Goal: Transaction & Acquisition: Book appointment/travel/reservation

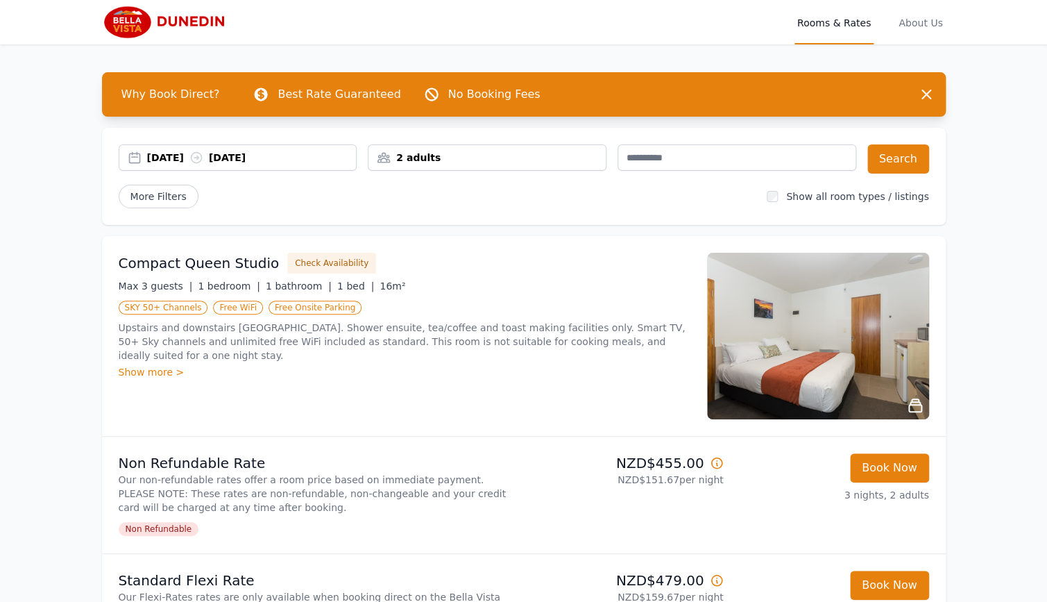
click at [471, 162] on div "2 adults" at bounding box center [487, 158] width 237 height 14
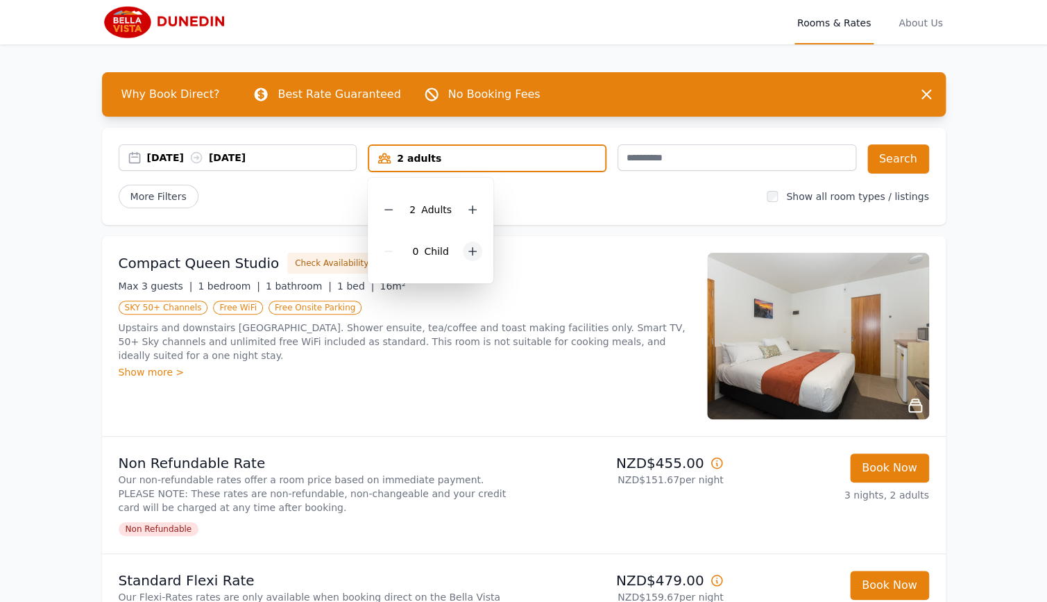
click at [469, 253] on icon at bounding box center [472, 251] width 11 height 11
click at [469, 253] on div "2 Child ren" at bounding box center [435, 251] width 113 height 42
click at [480, 254] on icon at bounding box center [482, 251] width 11 height 11
click at [556, 214] on div "[DATE] [DATE] 2 adults, 3 children 2 Adult s 3 Child ren Search More Filters Sh…" at bounding box center [524, 176] width 844 height 97
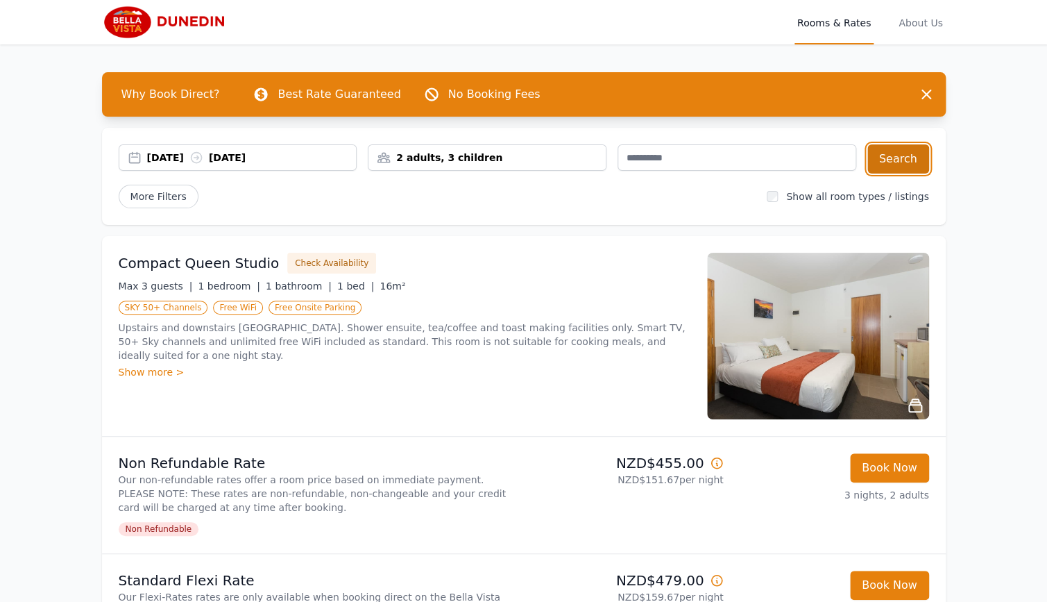
click at [896, 158] on button "Search" at bounding box center [898, 158] width 62 height 29
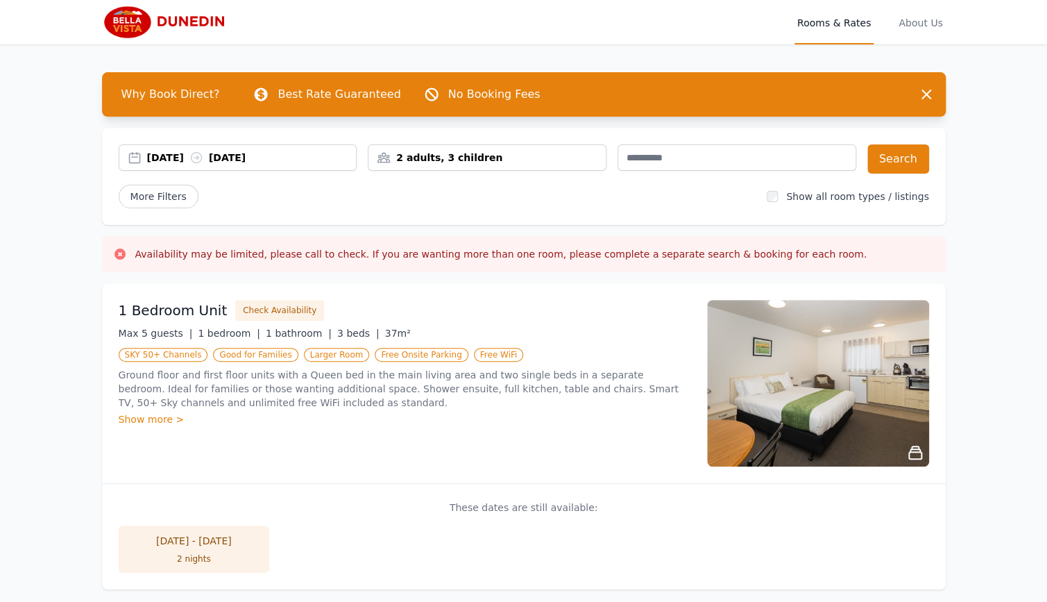
click at [217, 538] on div "[DATE] - [DATE]" at bounding box center [195, 541] width 124 height 14
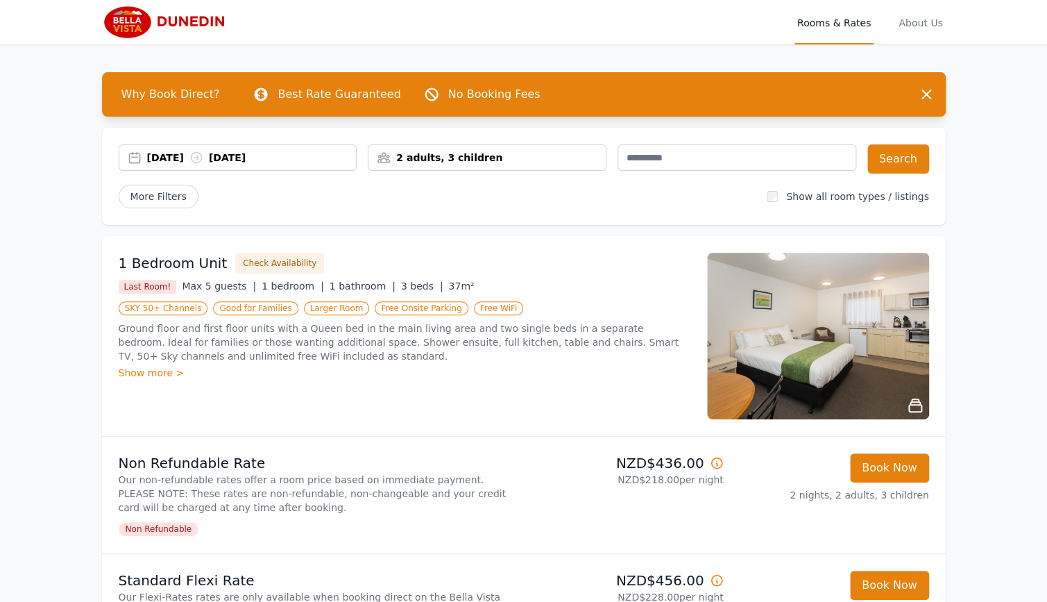
click at [144, 375] on div "Show more >" at bounding box center [405, 373] width 572 height 14
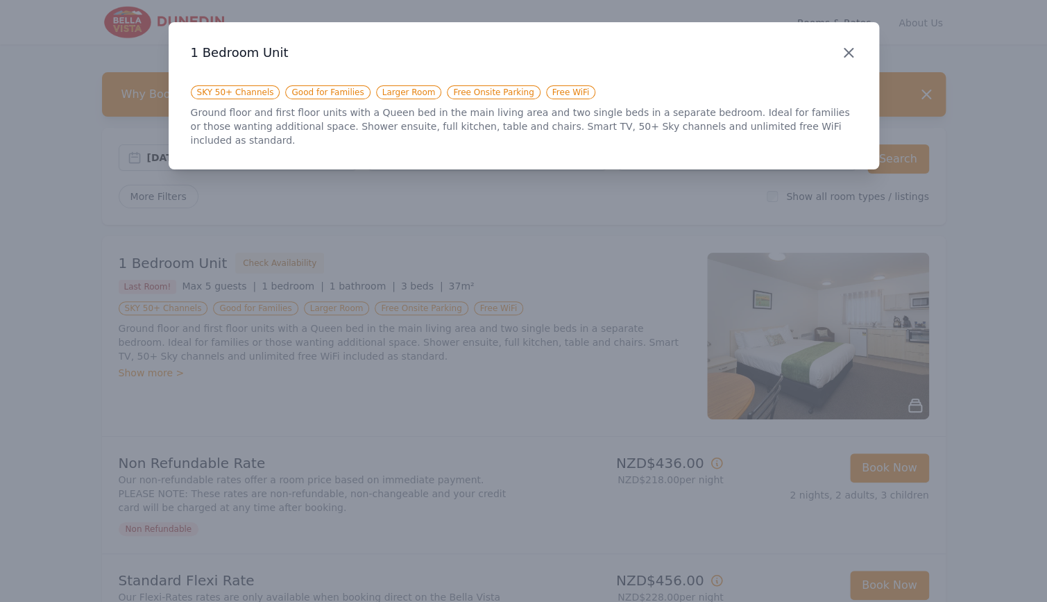
click at [843, 53] on icon "button" at bounding box center [848, 52] width 17 height 17
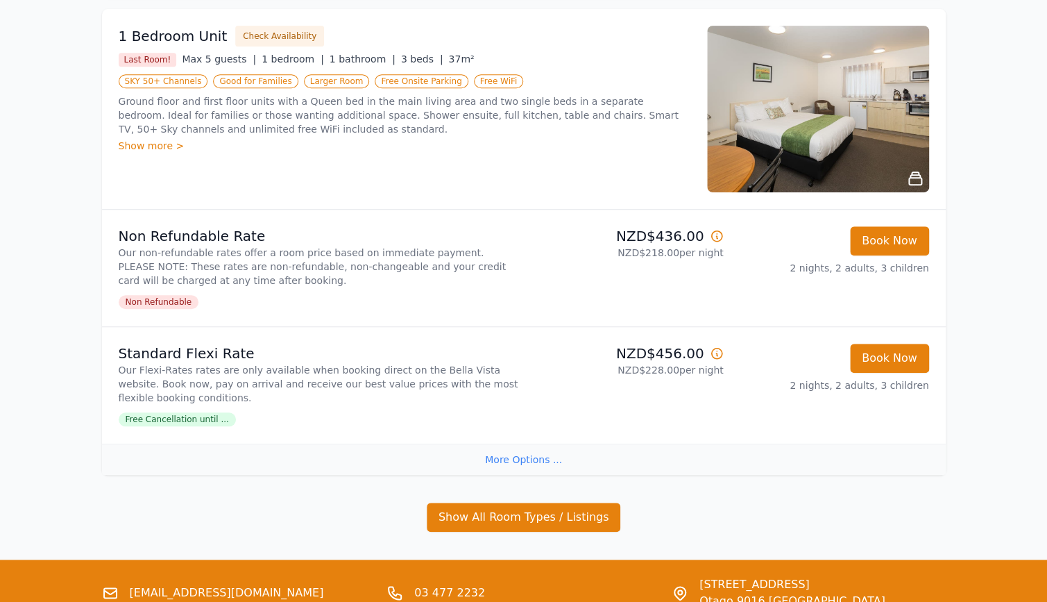
scroll to position [233, 0]
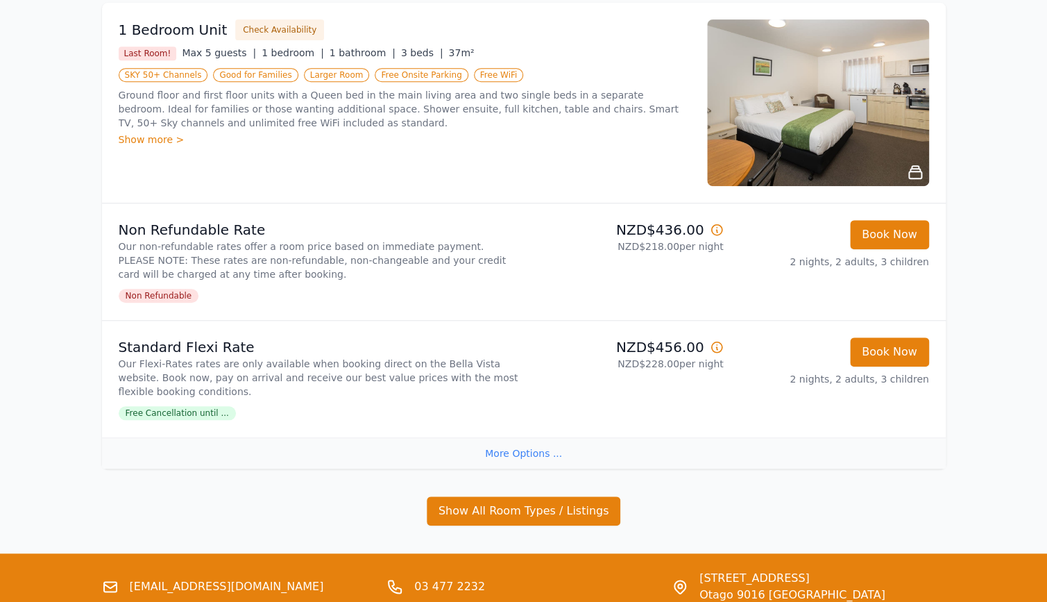
click at [509, 457] on div "More Options ..." at bounding box center [524, 452] width 844 height 31
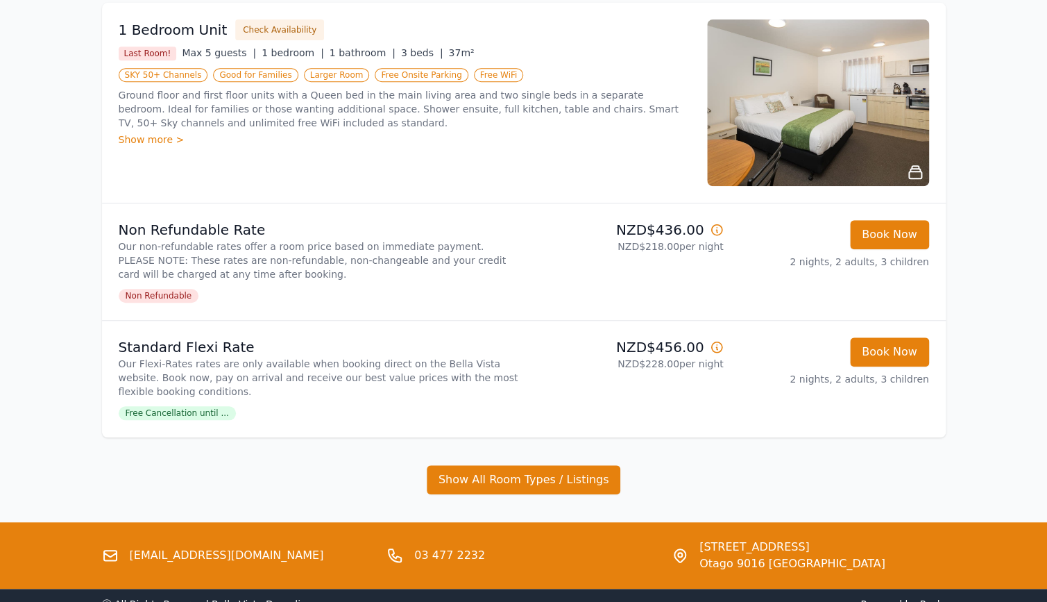
click at [185, 407] on span "Free Cancellation until ..." at bounding box center [177, 413] width 117 height 14
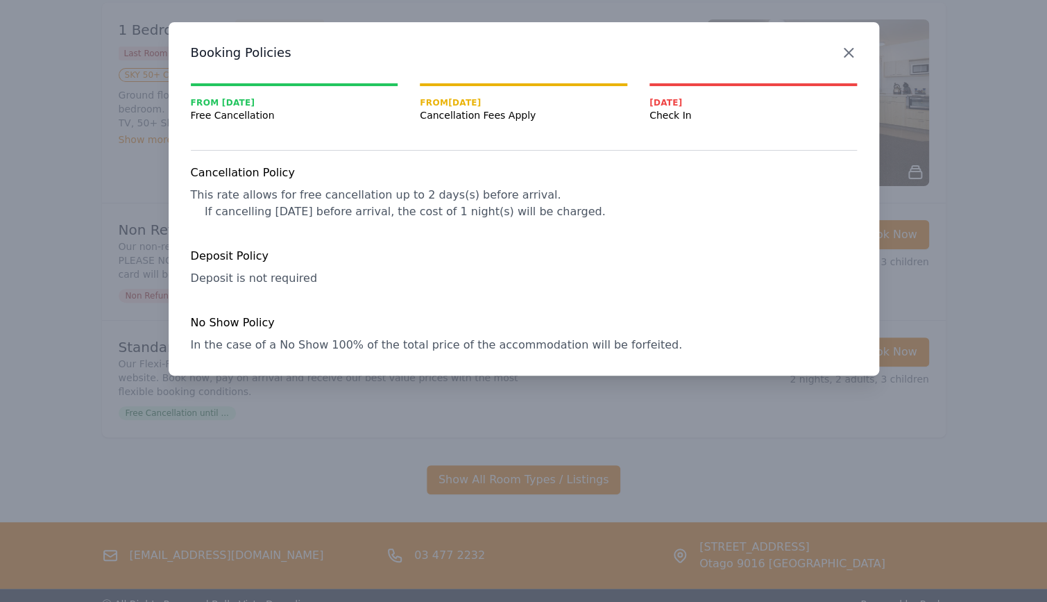
click at [847, 50] on icon "button" at bounding box center [848, 52] width 17 height 17
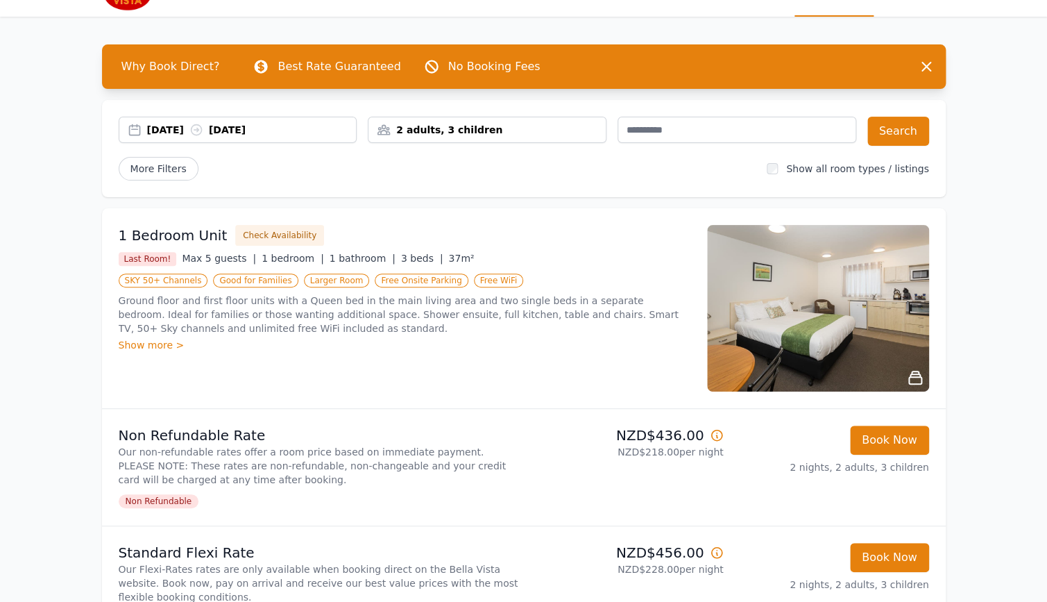
scroll to position [0, 0]
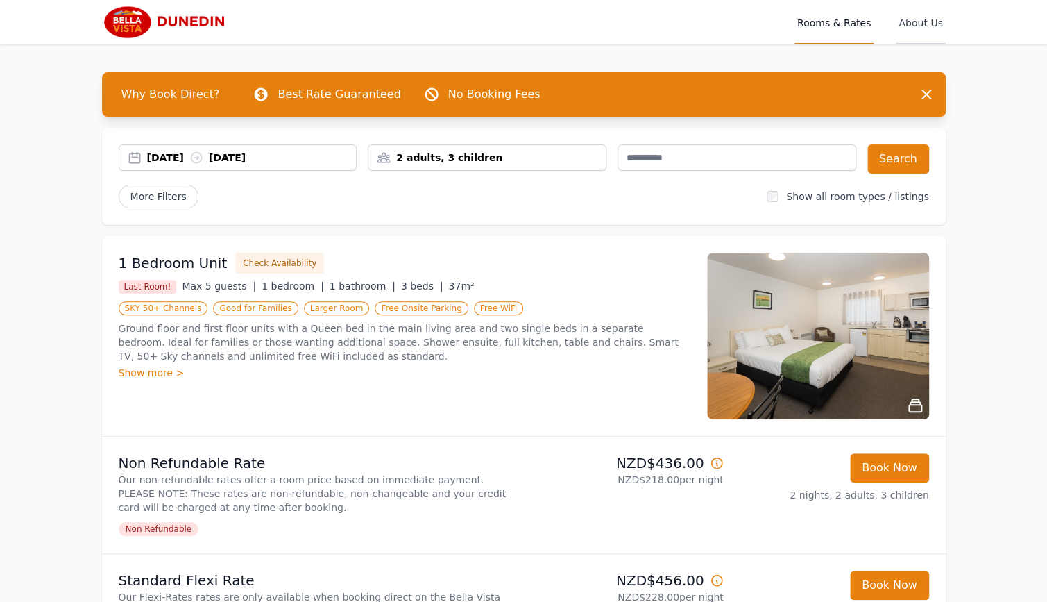
click at [908, 23] on span "About Us" at bounding box center [920, 22] width 49 height 44
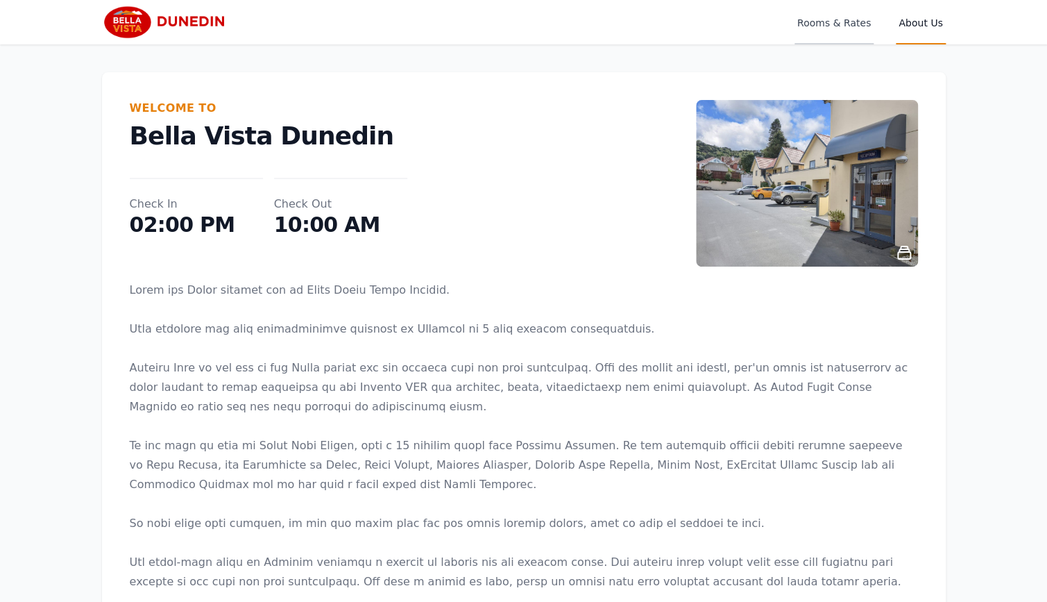
click at [822, 26] on span "Rooms & Rates" at bounding box center [834, 22] width 79 height 44
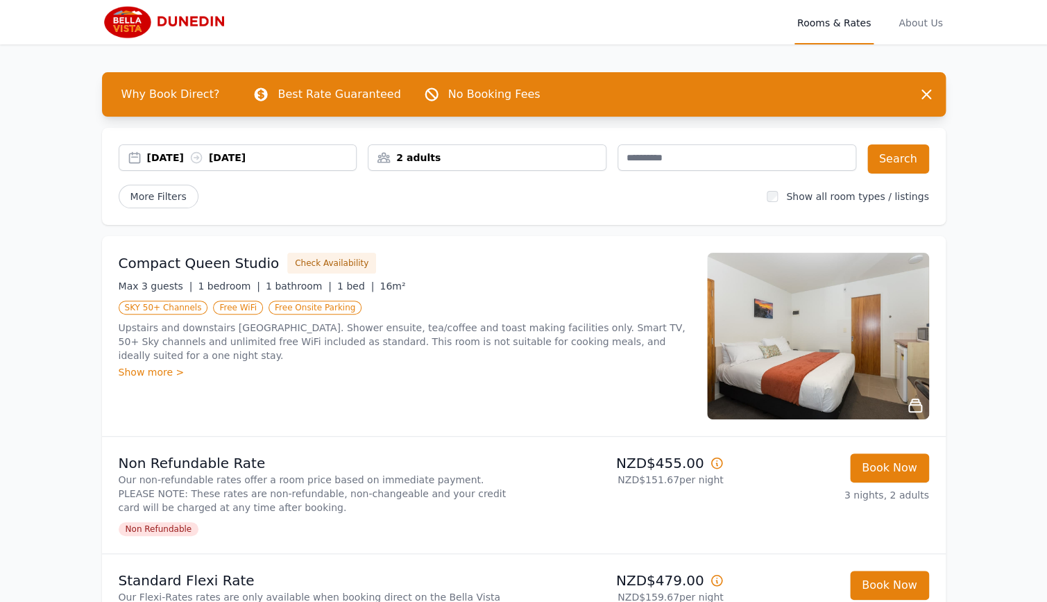
click at [148, 375] on div "Show more >" at bounding box center [405, 372] width 572 height 14
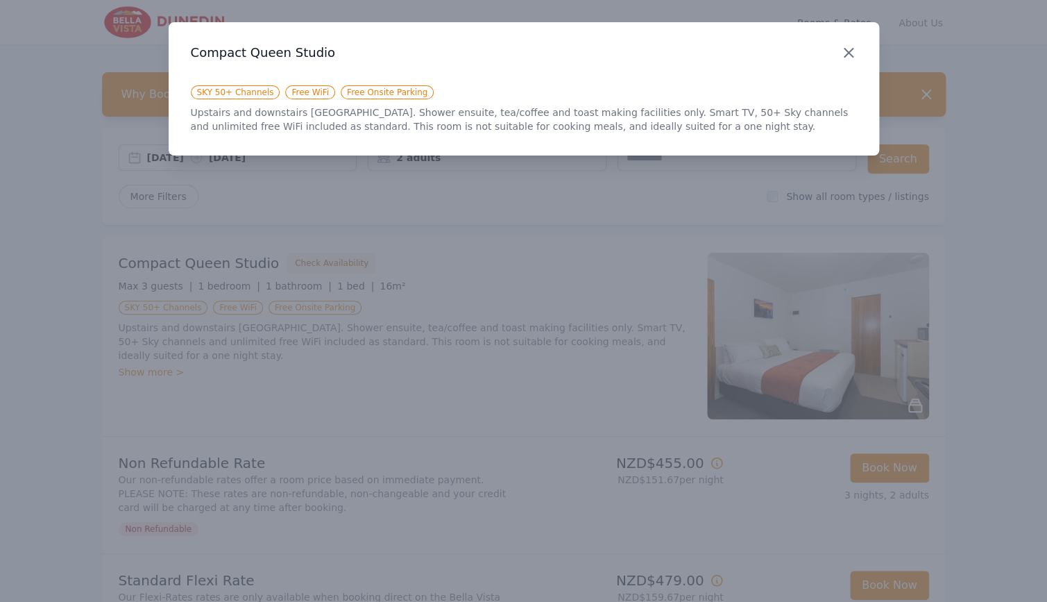
click at [846, 49] on icon "button" at bounding box center [848, 52] width 17 height 17
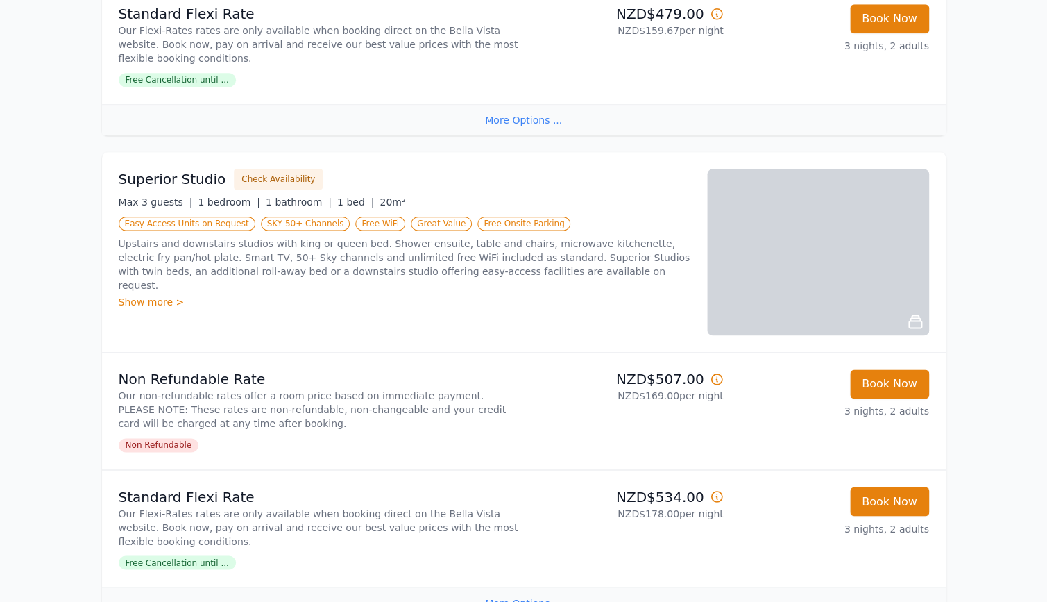
scroll to position [633, 0]
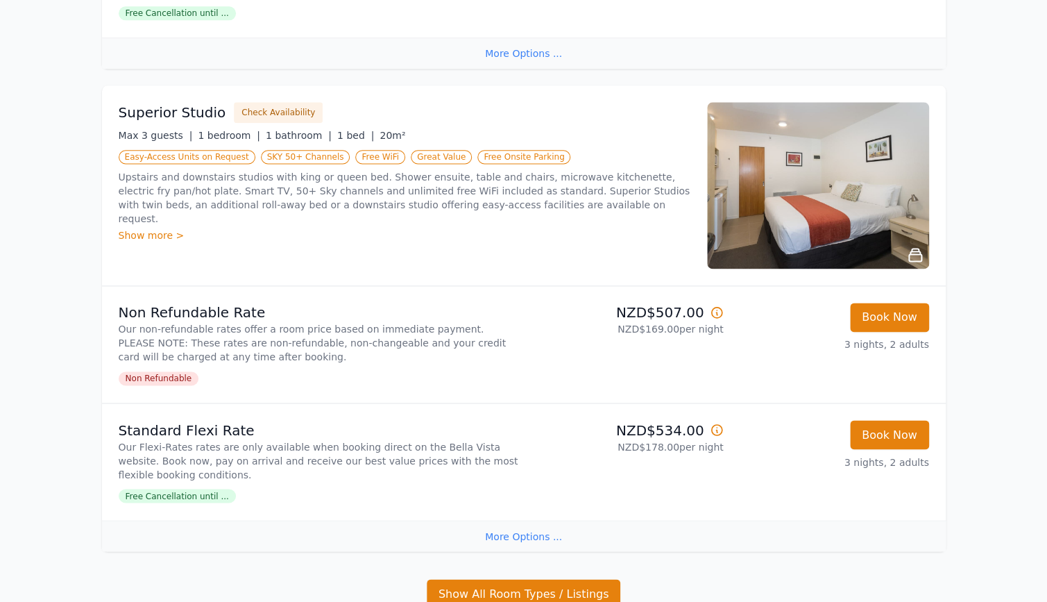
click at [145, 228] on div "Show more >" at bounding box center [405, 235] width 572 height 14
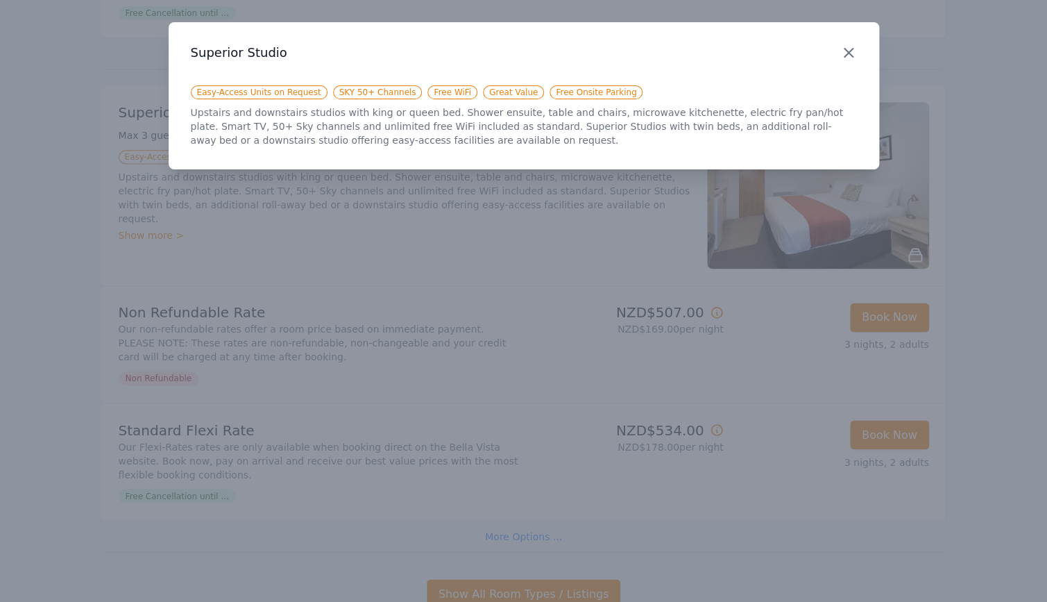
click at [847, 53] on icon "button" at bounding box center [848, 52] width 17 height 17
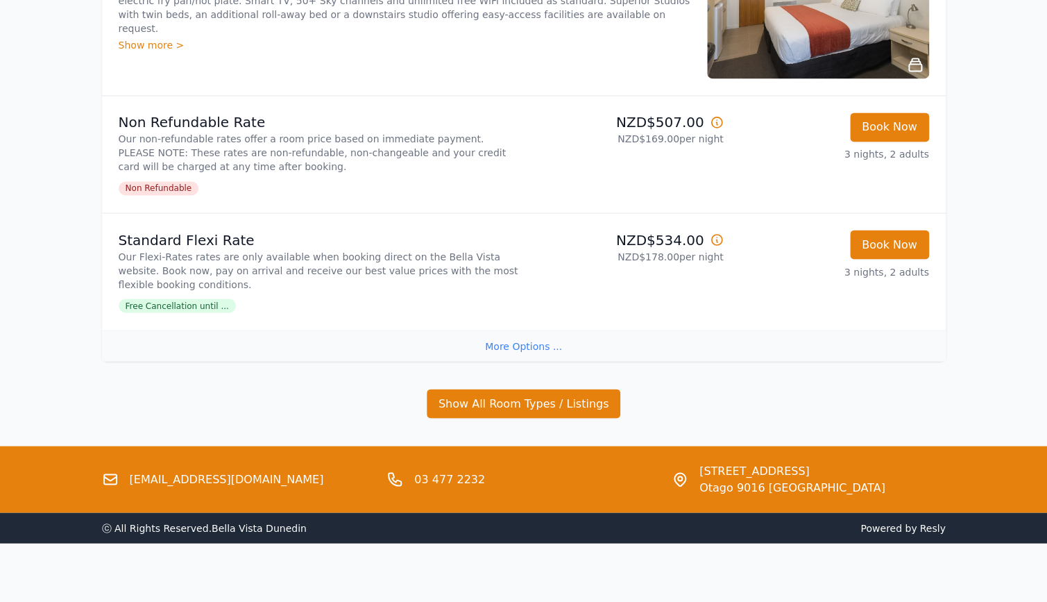
scroll to position [831, 0]
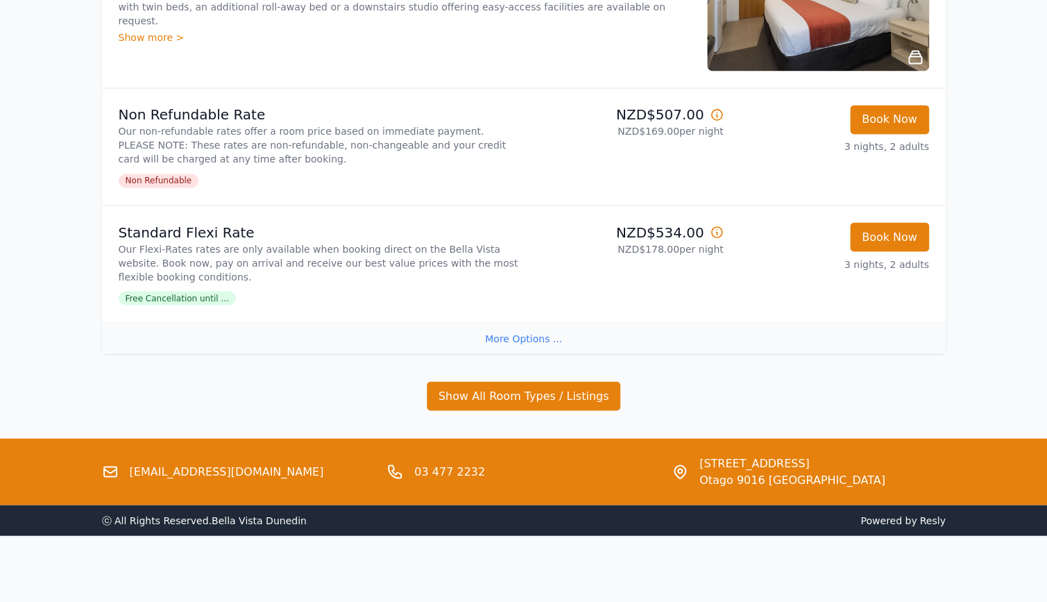
click at [511, 337] on div "More Options ..." at bounding box center [524, 337] width 844 height 31
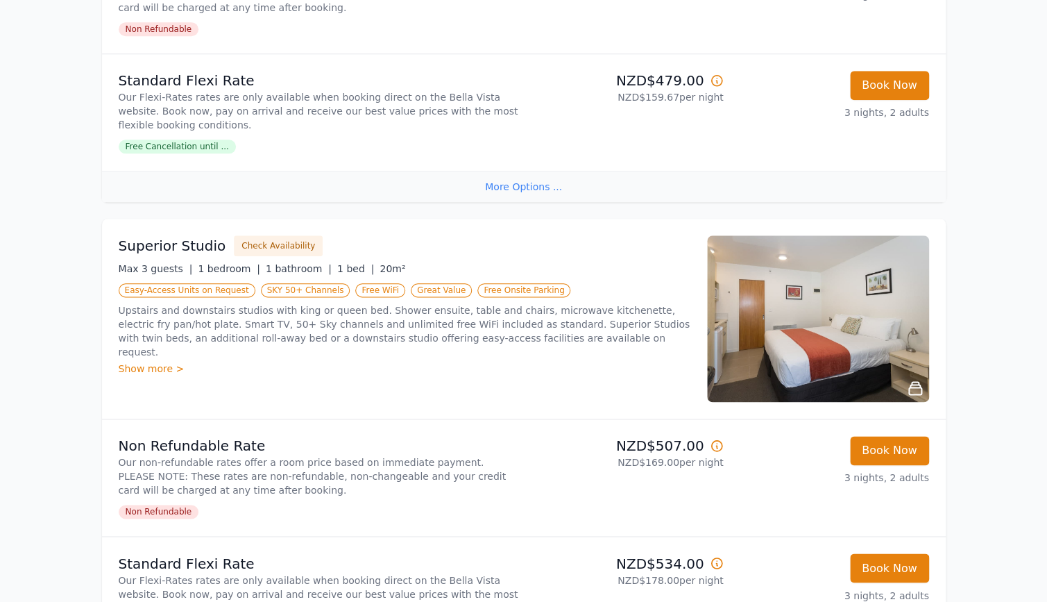
scroll to position [533, 0]
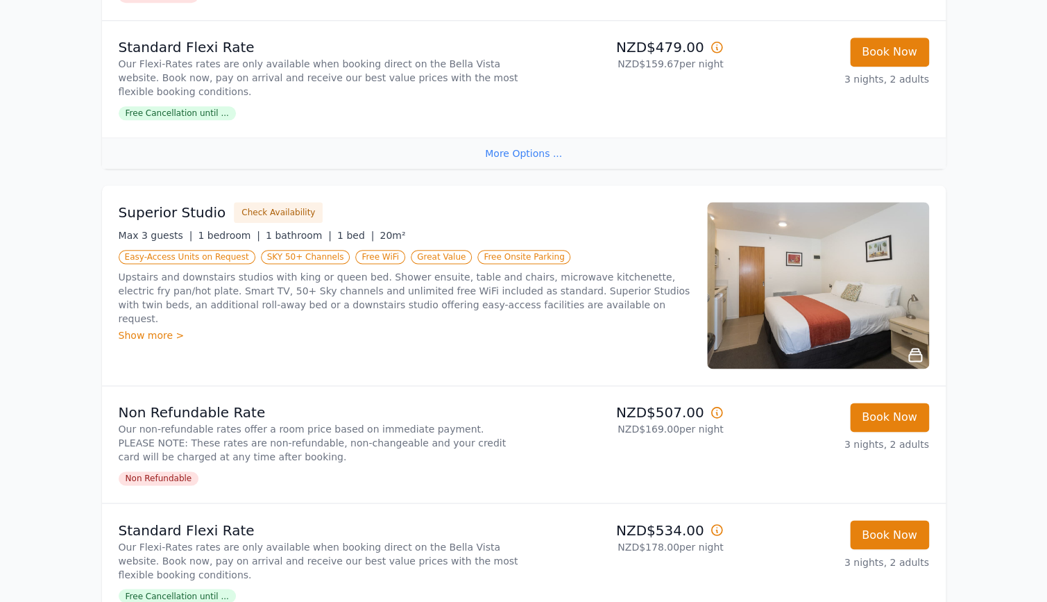
click at [142, 328] on div "Show more >" at bounding box center [405, 335] width 572 height 14
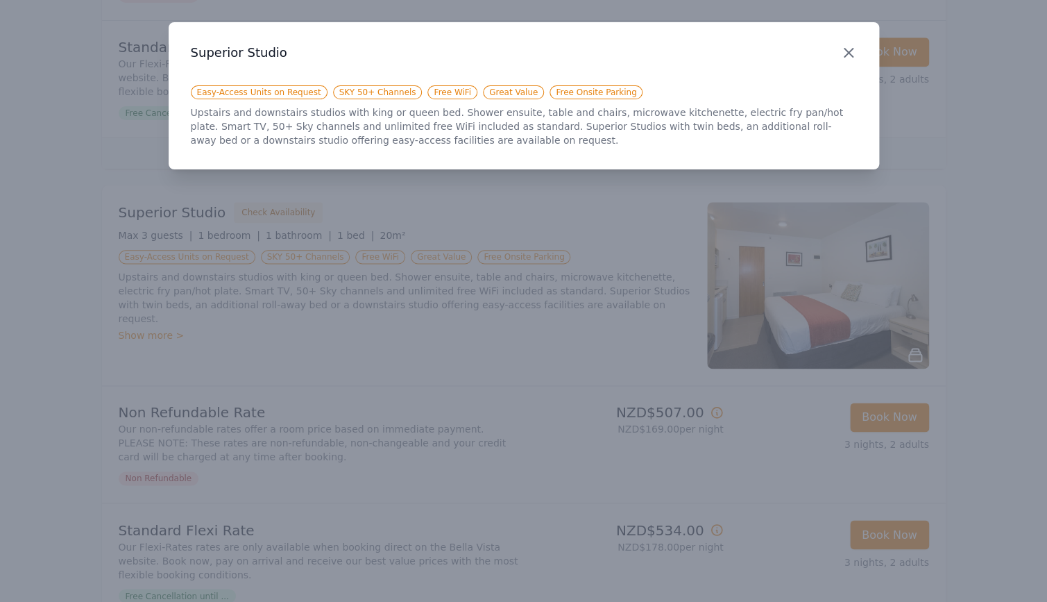
click at [851, 55] on icon "button" at bounding box center [849, 53] width 8 height 8
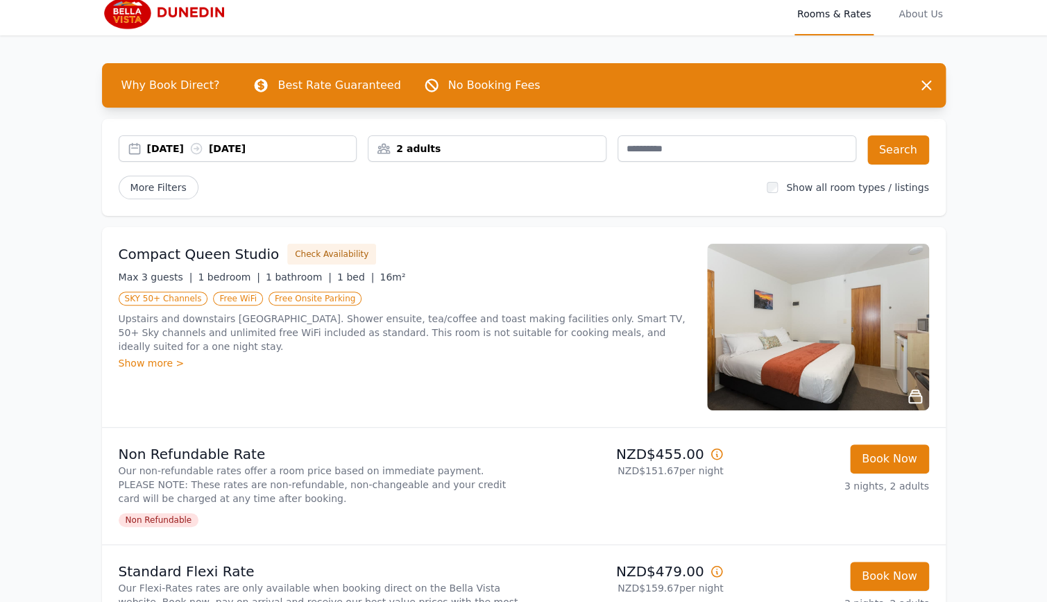
scroll to position [0, 0]
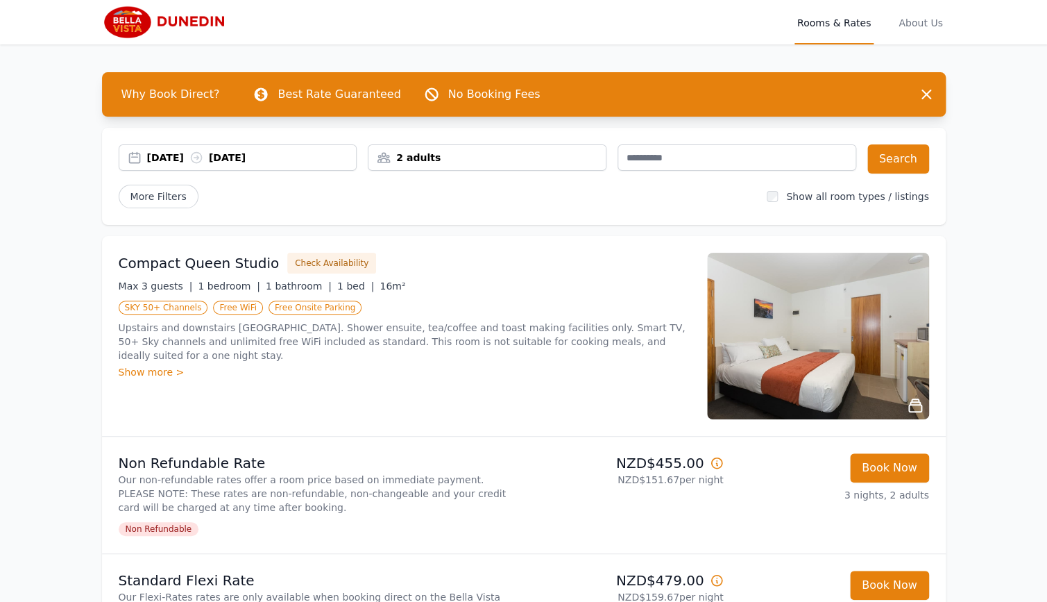
click at [189, 17] on img at bounding box center [168, 22] width 133 height 33
